Goal: Contribute content

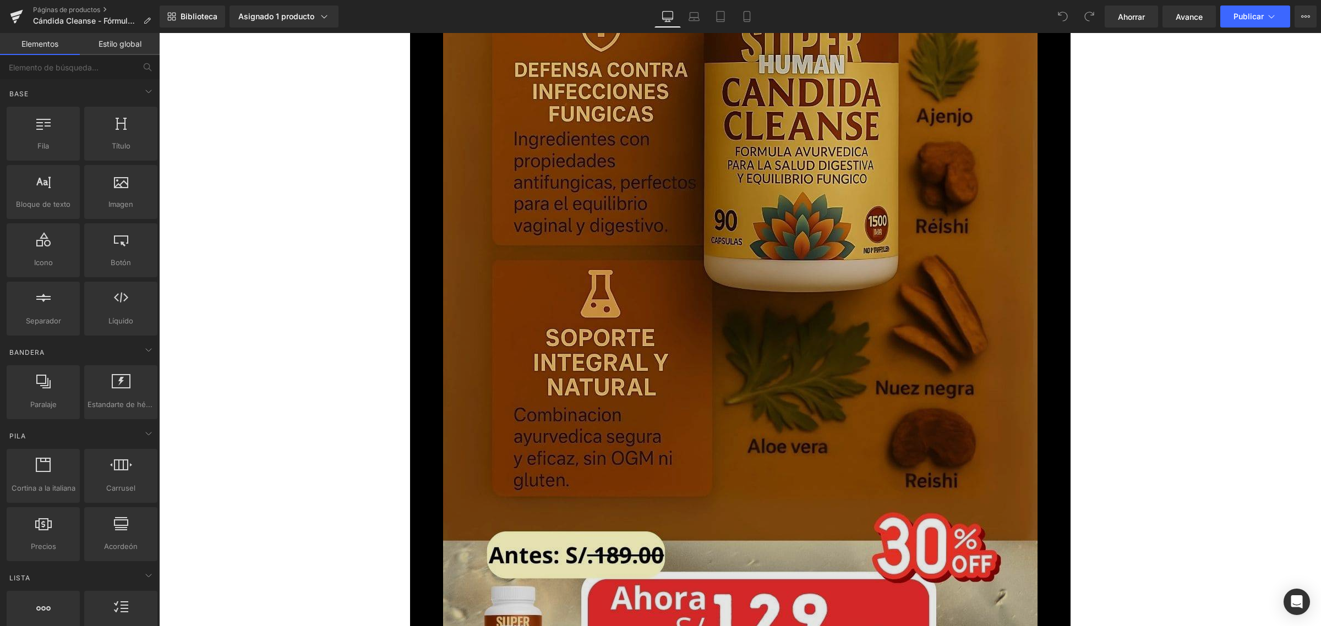
scroll to position [5161, 0]
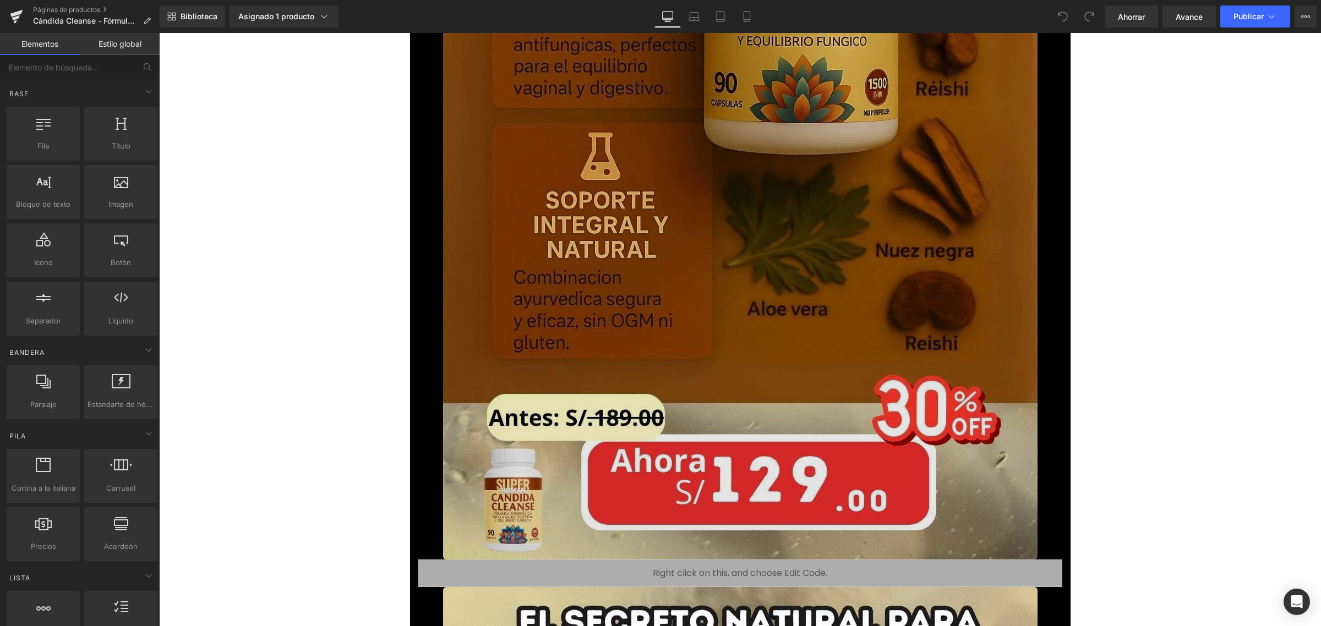
click at [843, 259] on img at bounding box center [740, 31] width 595 height 1057
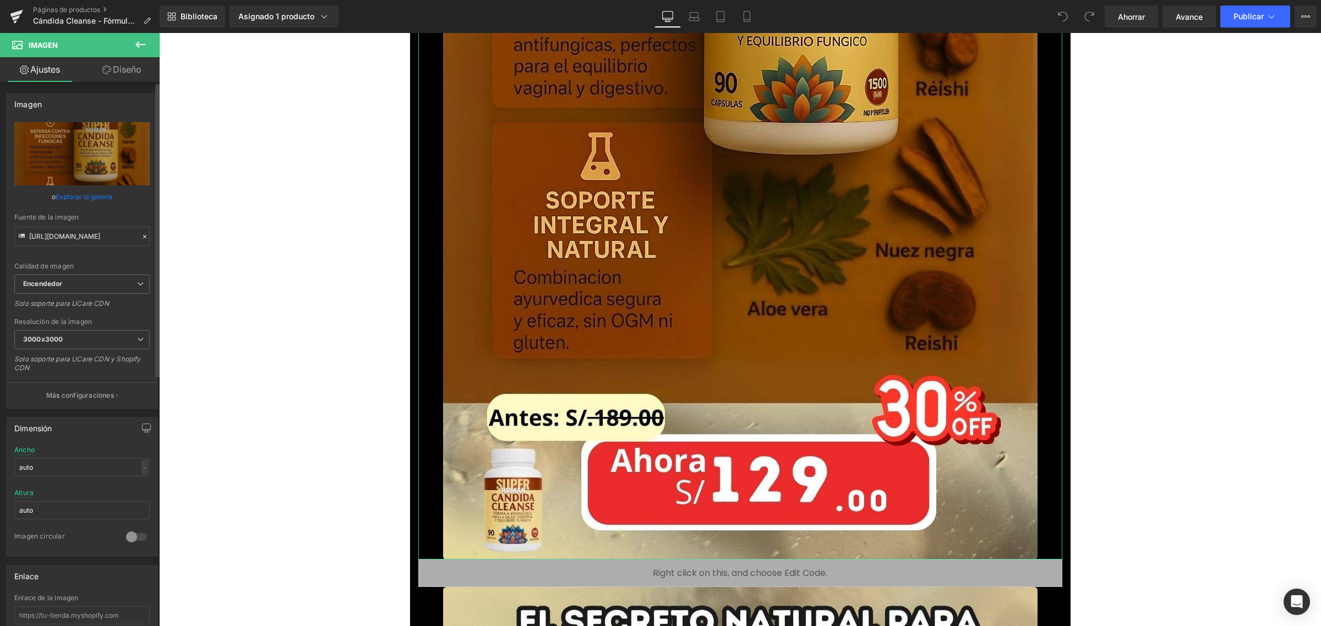
click at [81, 193] on font "Explorar la galería" at bounding box center [84, 197] width 57 height 8
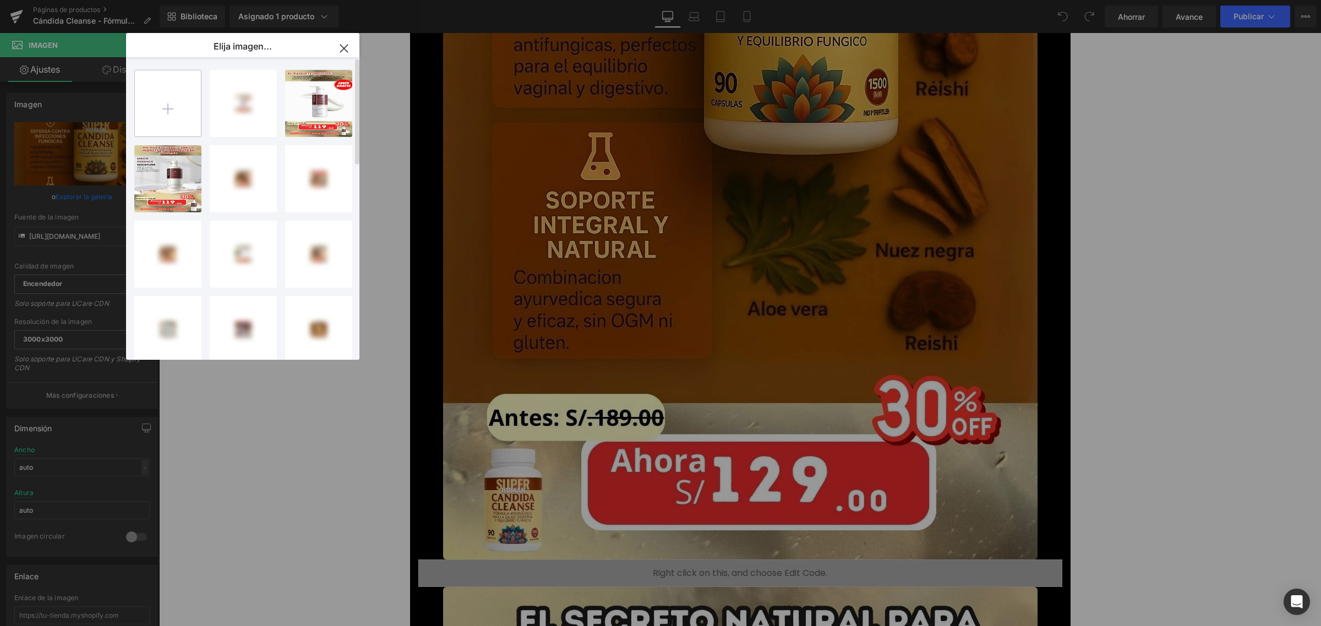
click at [172, 102] on input "file" at bounding box center [168, 103] width 66 height 66
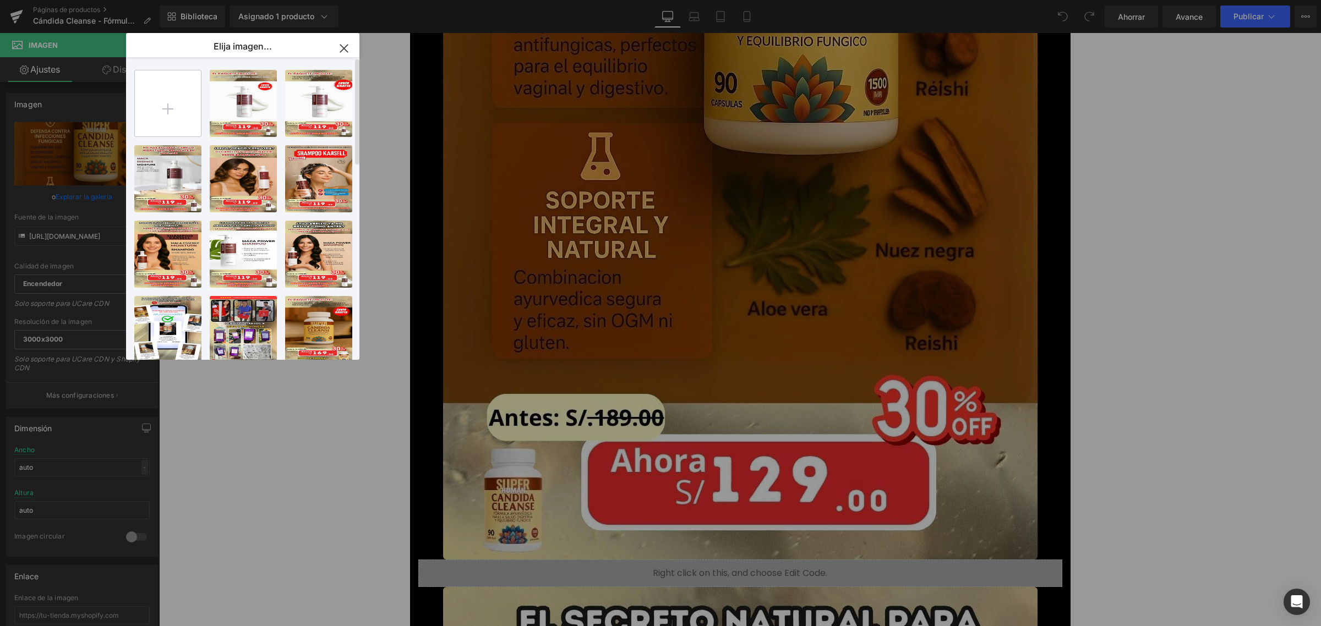
type input "C:\fakepath\candida-cleanse-landing_optimized.jpg"
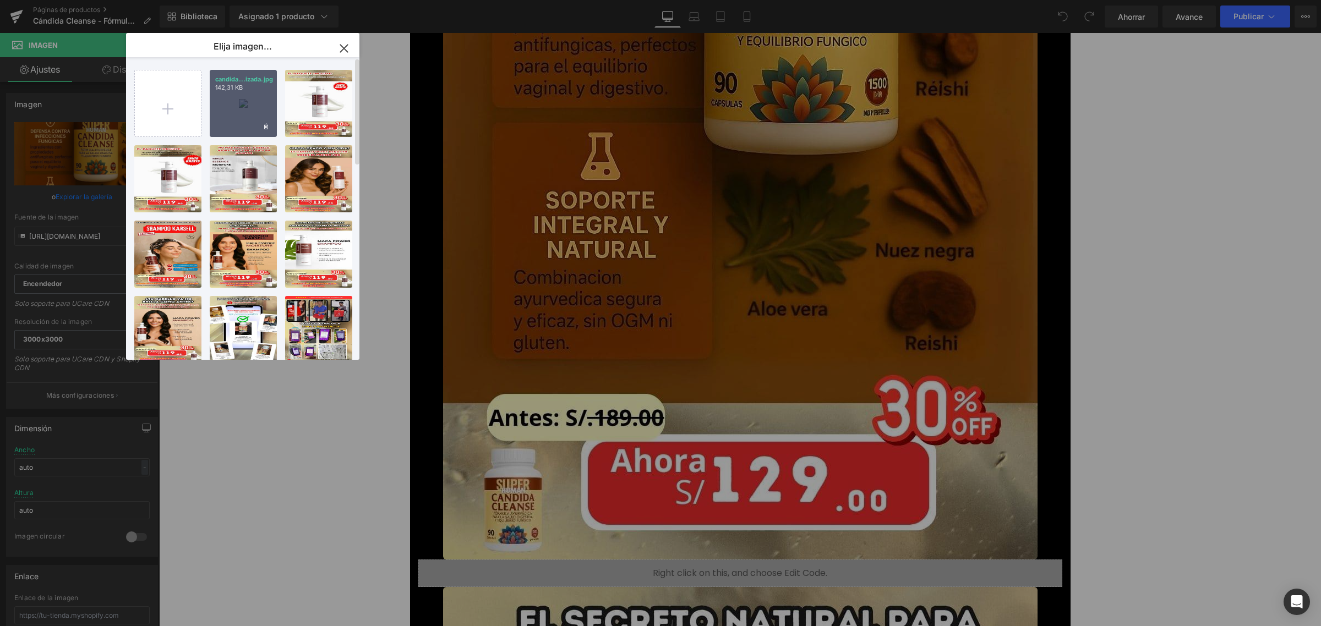
click at [248, 95] on div "candida...izada.jpg 142,31 KB" at bounding box center [243, 103] width 67 height 67
type input "[URL][DOMAIN_NAME]"
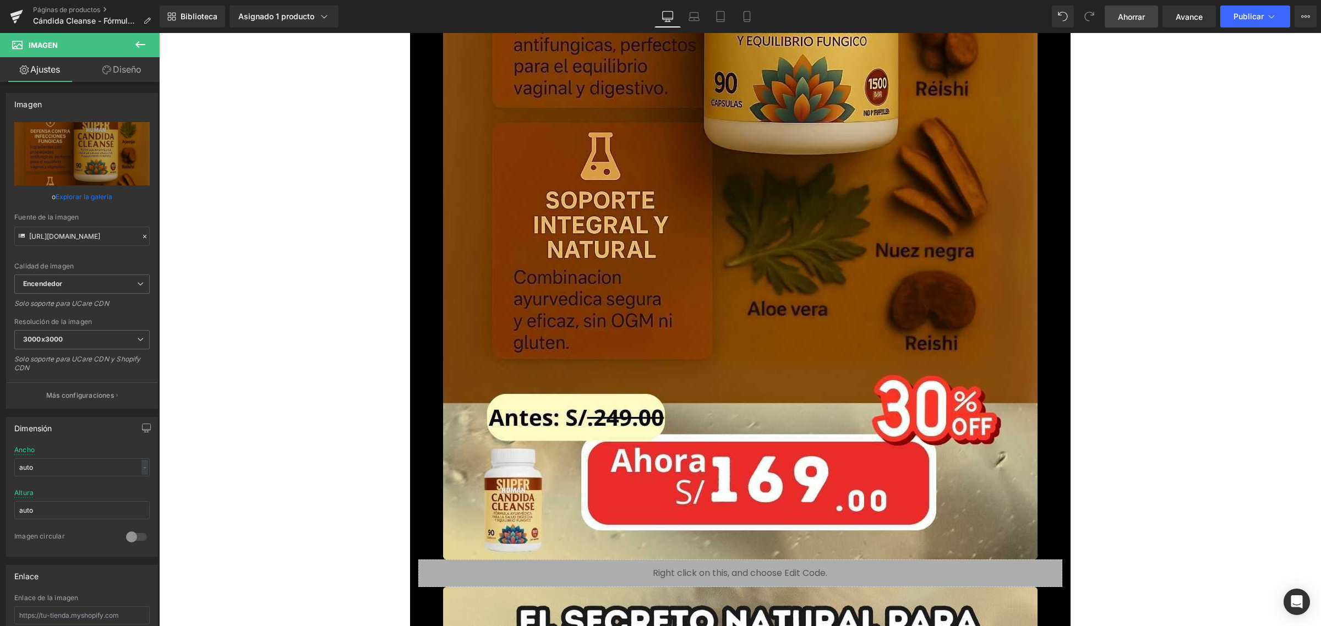
click at [1124, 15] on font "Ahorrar" at bounding box center [1131, 16] width 27 height 9
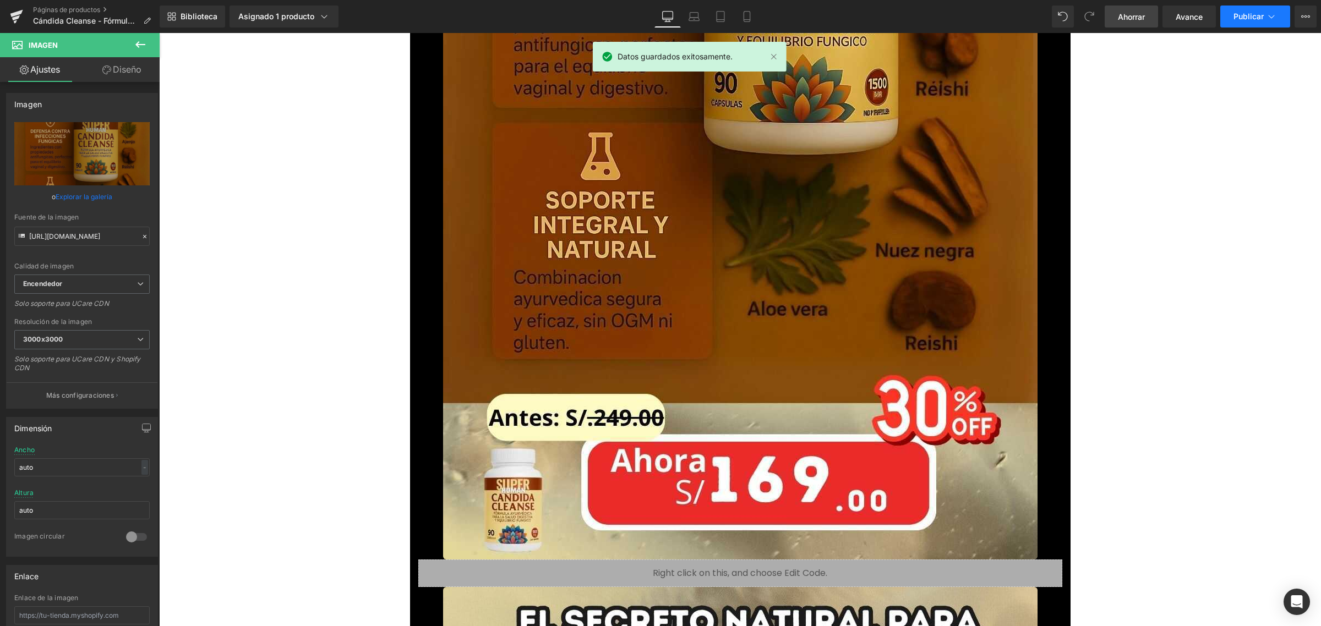
click at [1250, 12] on font "Publicar" at bounding box center [1249, 16] width 30 height 9
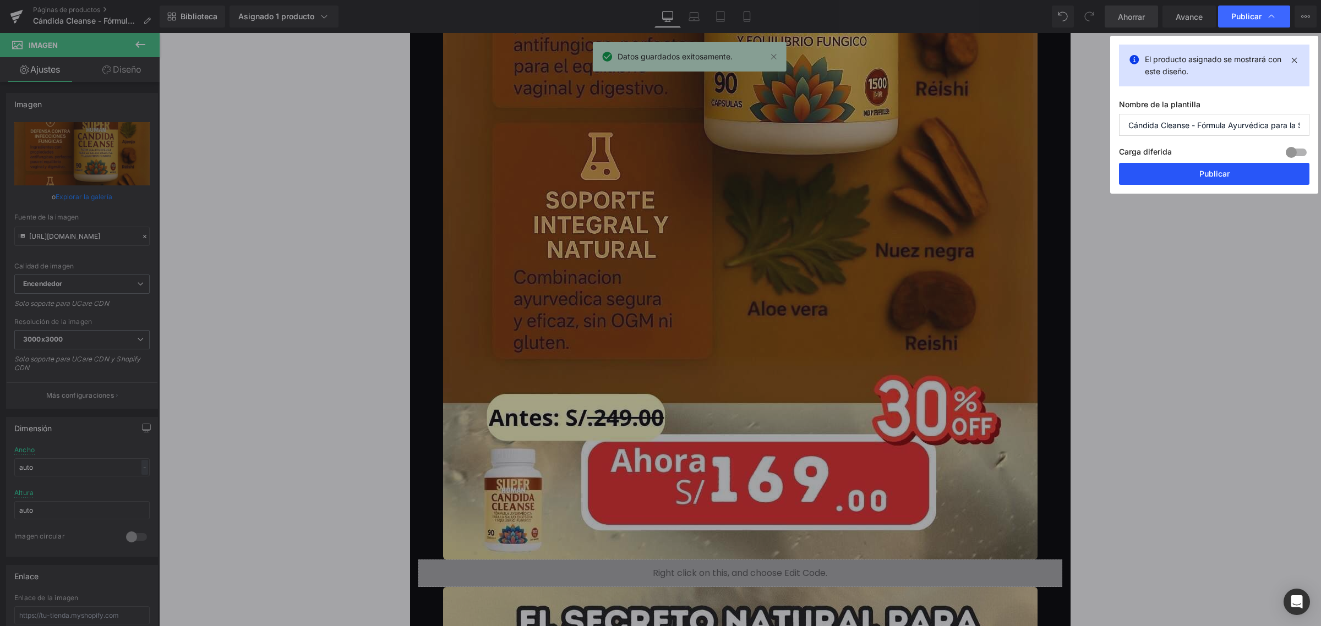
click at [1211, 182] on button "Publicar" at bounding box center [1214, 174] width 190 height 22
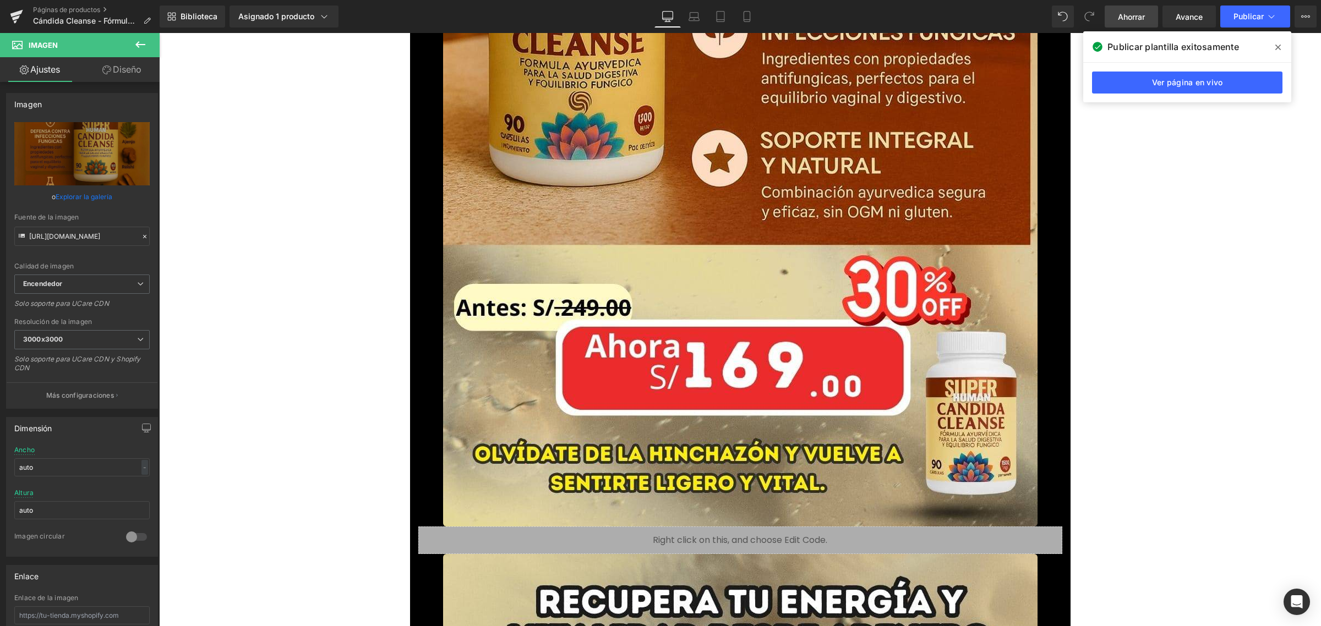
scroll to position [2821, 0]
